Goal: Task Accomplishment & Management: Manage account settings

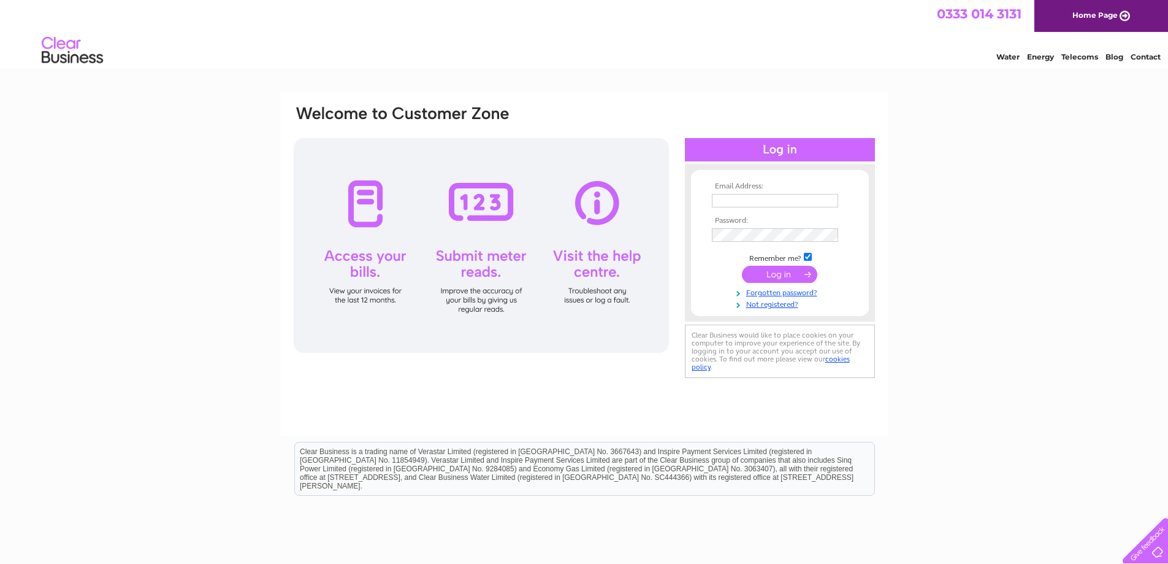
type input "henderson.carswadda@gmail.com"
click at [762, 275] on input "submit" at bounding box center [779, 274] width 75 height 17
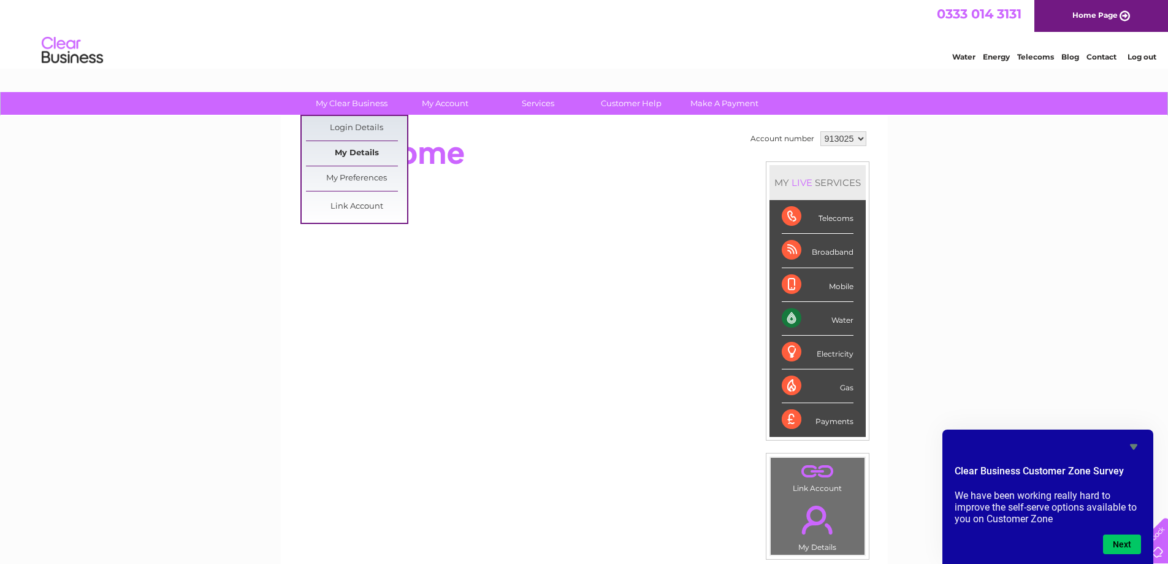
click at [365, 155] on link "My Details" at bounding box center [356, 153] width 101 height 25
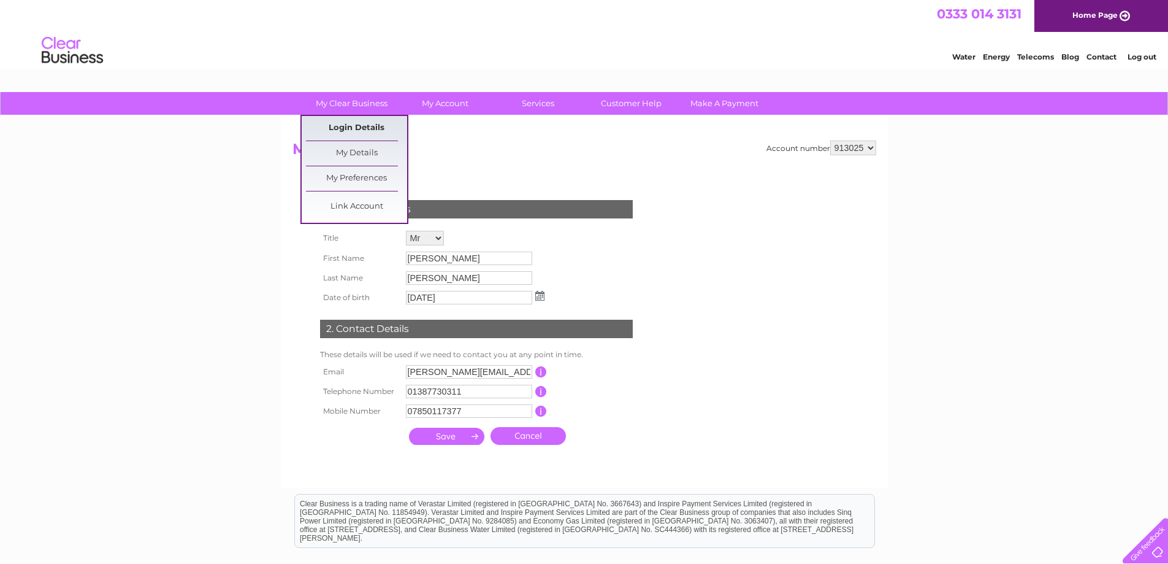
click at [348, 124] on link "Login Details" at bounding box center [356, 128] width 101 height 25
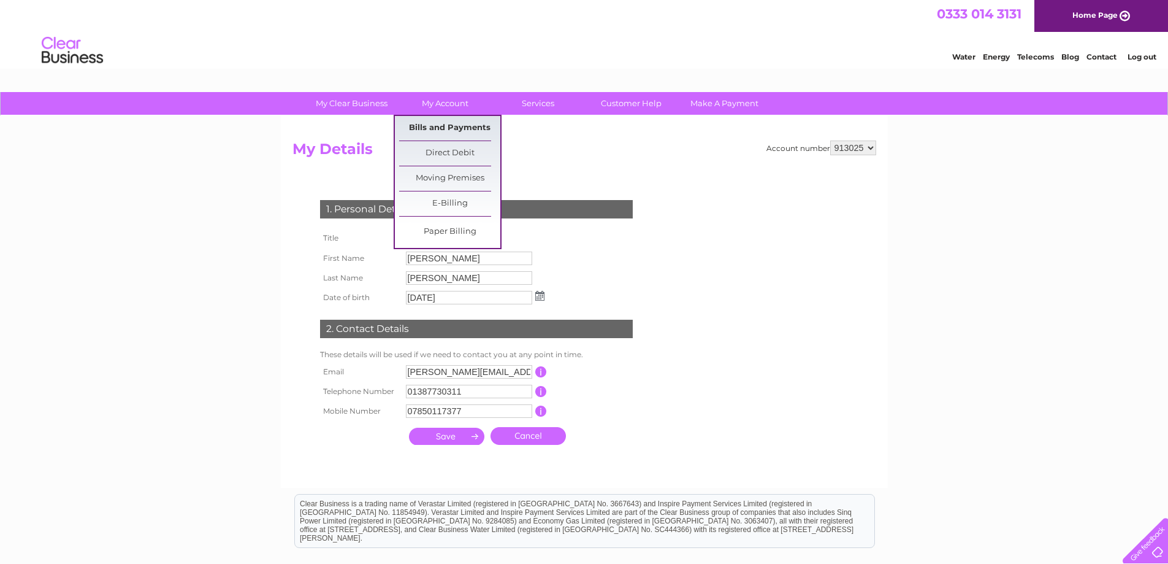
click at [440, 128] on link "Bills and Payments" at bounding box center [449, 128] width 101 height 25
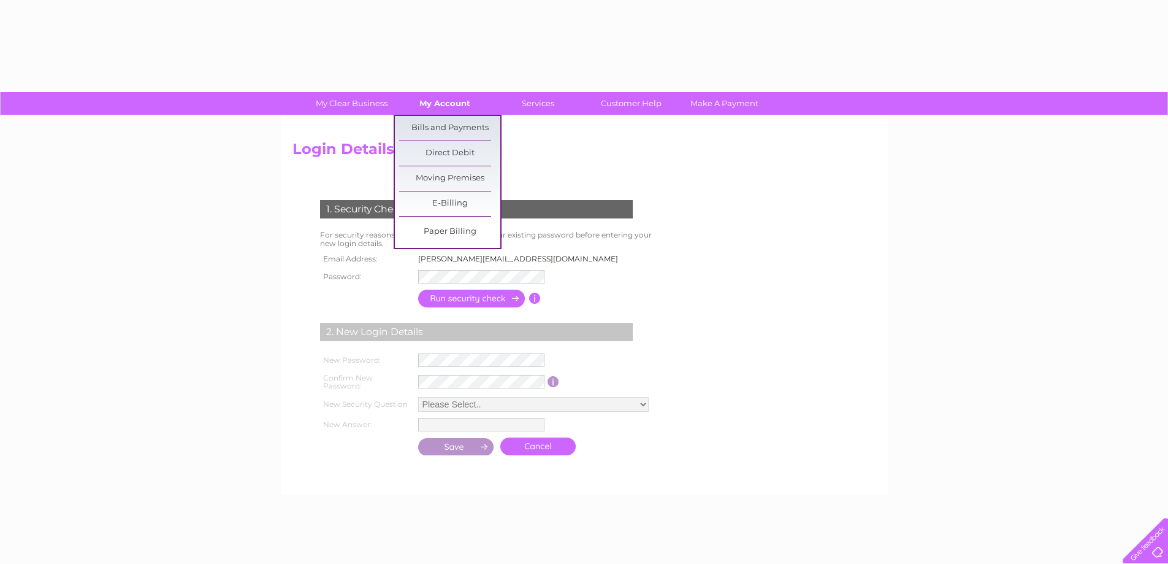
click at [435, 102] on link "My Account" at bounding box center [444, 103] width 101 height 23
click at [432, 125] on link "Bills and Payments" at bounding box center [449, 128] width 101 height 25
